Goal: Task Accomplishment & Management: Use online tool/utility

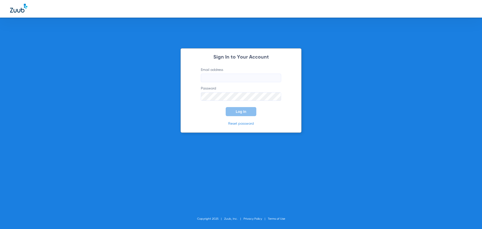
click at [213, 78] on input "Email address" at bounding box center [241, 78] width 80 height 9
type input "[EMAIL_ADDRESS][DOMAIN_NAME]"
click at [226, 107] on button "Log In" at bounding box center [241, 111] width 31 height 9
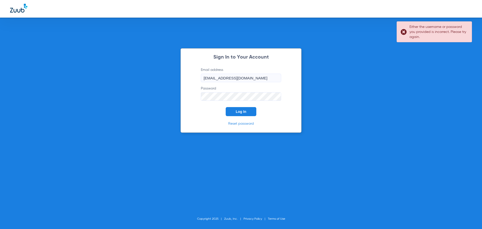
click at [183, 96] on div "Sign In to Your Account Email address [EMAIL_ADDRESS][DOMAIN_NAME] Password Log…" at bounding box center [240, 90] width 121 height 84
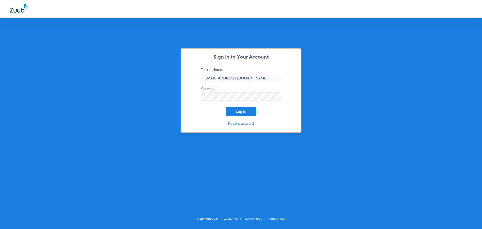
click at [226, 107] on button "Log In" at bounding box center [241, 111] width 31 height 9
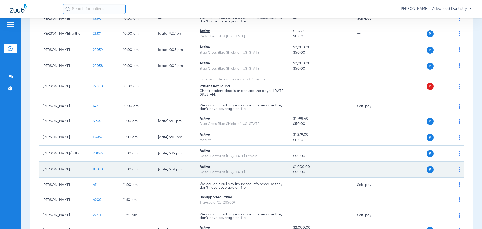
scroll to position [151, 0]
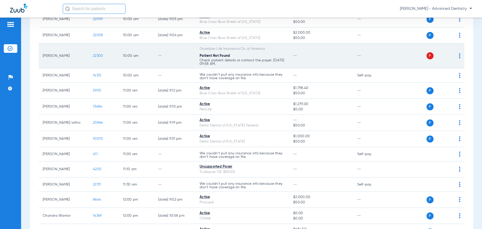
click at [459, 53] on img at bounding box center [460, 55] width 2 height 5
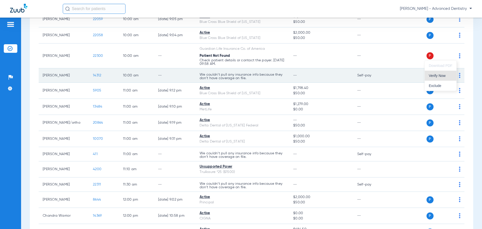
drag, startPoint x: 443, startPoint y: 75, endPoint x: 308, endPoint y: 70, distance: 135.1
click at [442, 75] on span "Verify Now" at bounding box center [441, 76] width 24 height 4
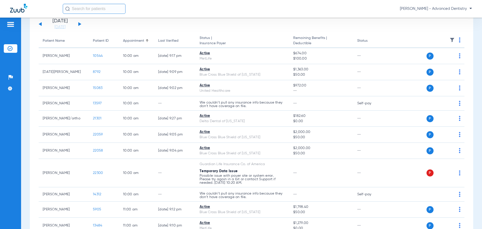
scroll to position [0, 0]
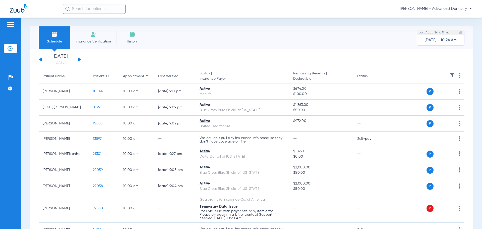
click at [78, 58] on div "[DATE] [DATE] [DATE] [DATE] [DATE] [DATE] [DATE] [DATE] [DATE] [DATE] [DATE] [D…" at bounding box center [60, 59] width 43 height 11
click at [80, 60] on button at bounding box center [79, 59] width 3 height 4
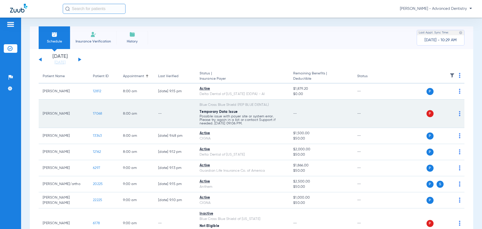
click at [94, 115] on span "17068" at bounding box center [97, 114] width 9 height 4
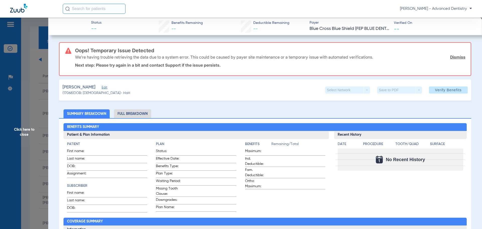
type input "[PERSON_NAME]"
type input "Lang"
type input "[DATE]"
type input "831946568"
type input "062036"
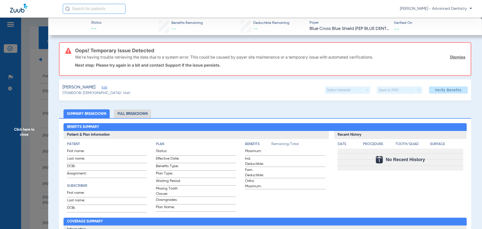
click at [103, 88] on span "Edit" at bounding box center [104, 88] width 5 height 5
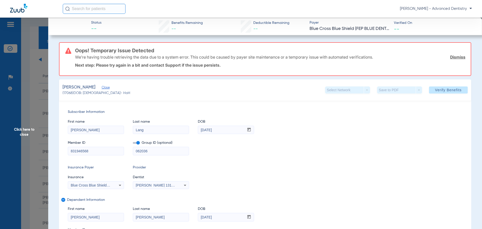
scroll to position [75, 0]
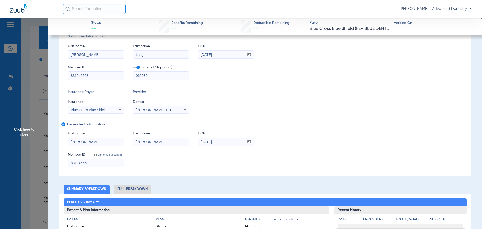
click at [116, 107] on div "Blue Cross Blue Shield (Fep Blue Dental)" at bounding box center [96, 110] width 56 height 6
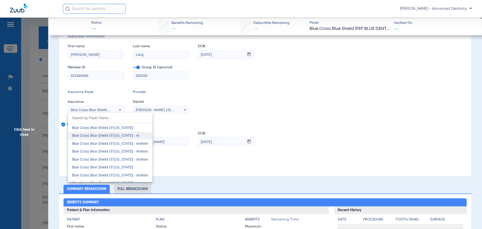
scroll to position [415, 0]
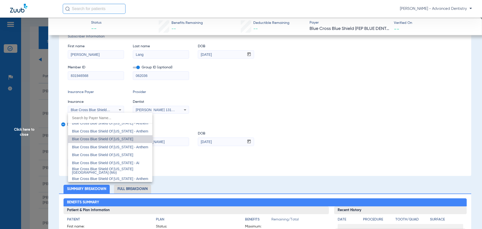
click at [117, 136] on mat-option "Blue Cross Blue Shield Of [US_STATE]" at bounding box center [110, 139] width 84 height 8
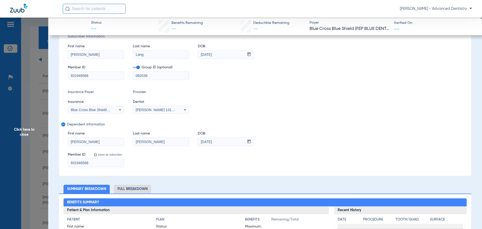
scroll to position [50, 0]
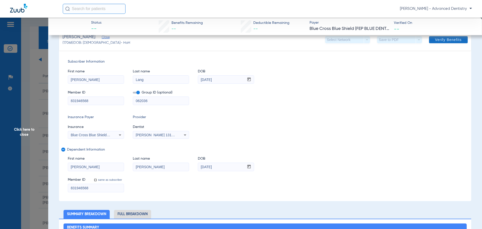
click at [441, 42] on span "Verify Benefits" at bounding box center [448, 40] width 27 height 4
click at [24, 128] on span "Click here to close" at bounding box center [24, 132] width 48 height 229
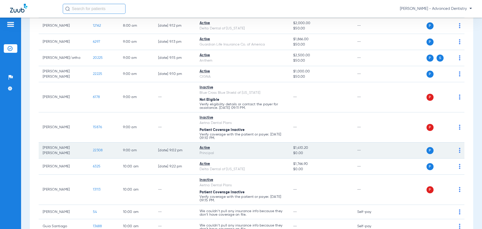
scroll to position [125, 0]
